Goal: Navigation & Orientation: Find specific page/section

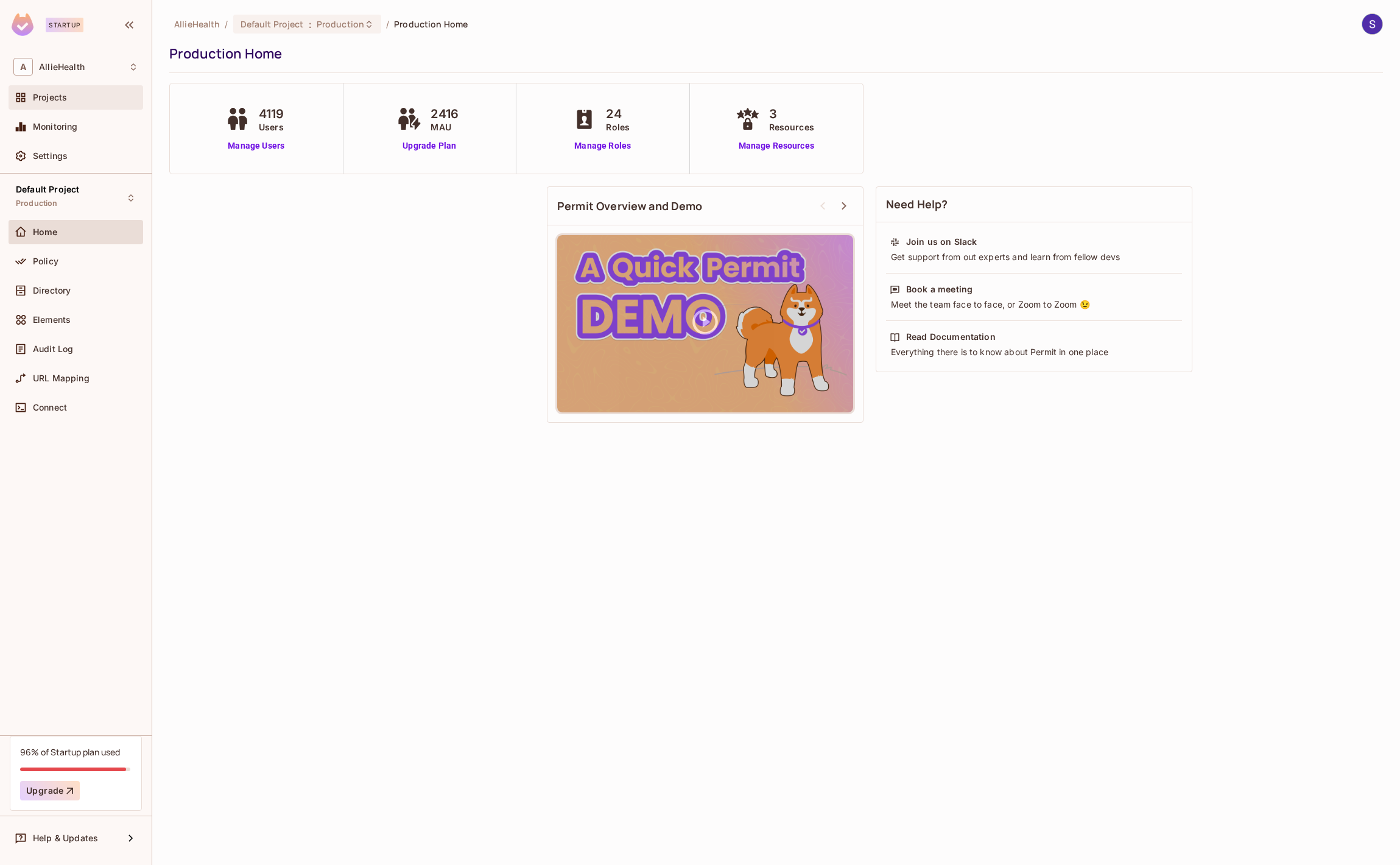
click at [95, 101] on div "Projects" at bounding box center [86, 97] width 106 height 10
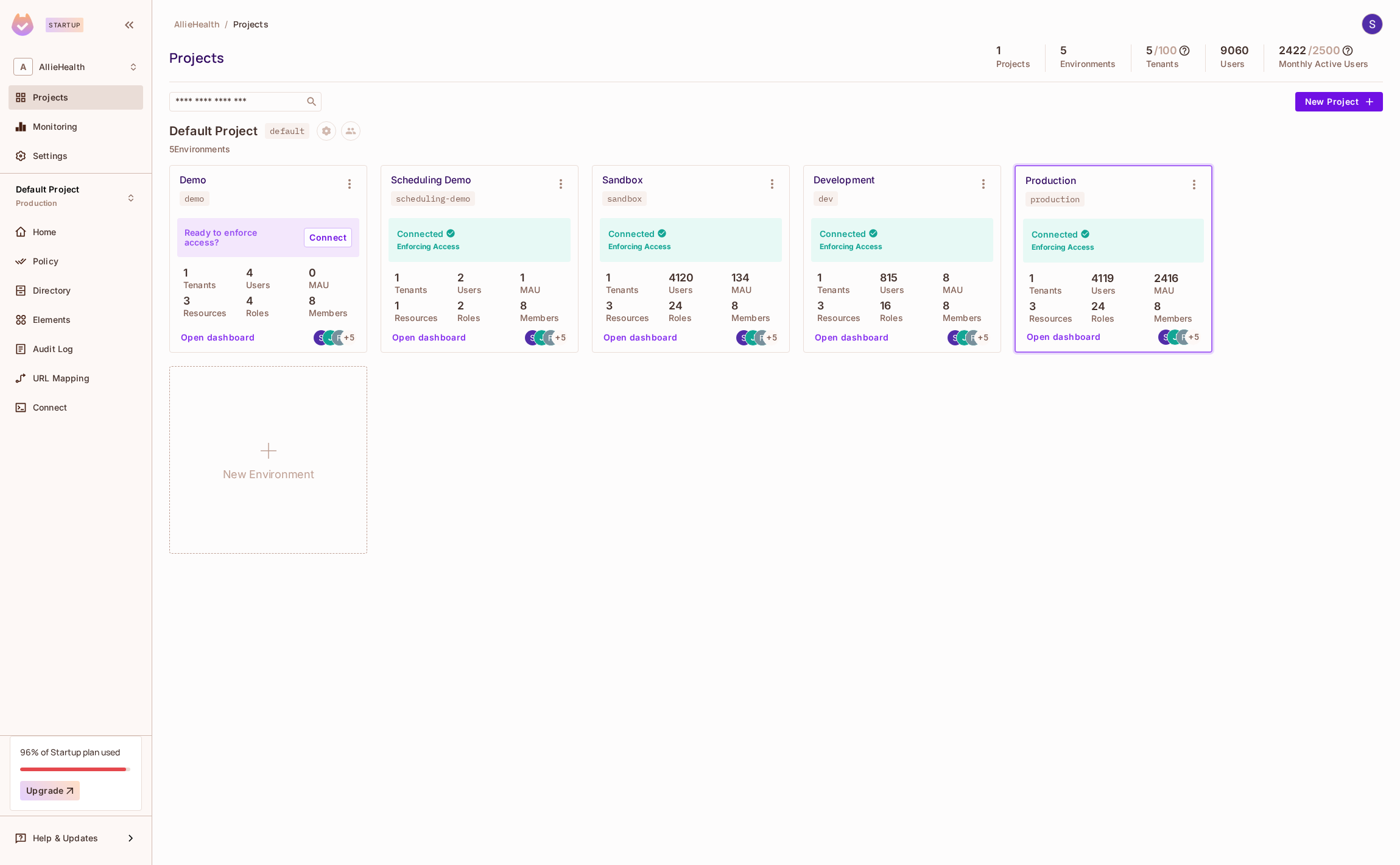
click at [135, 638] on div "Default Project Production Home Policy Directory Elements Audit Log URL Mapping…" at bounding box center [76, 455] width 152 height 562
